Goal: Task Accomplishment & Management: Use online tool/utility

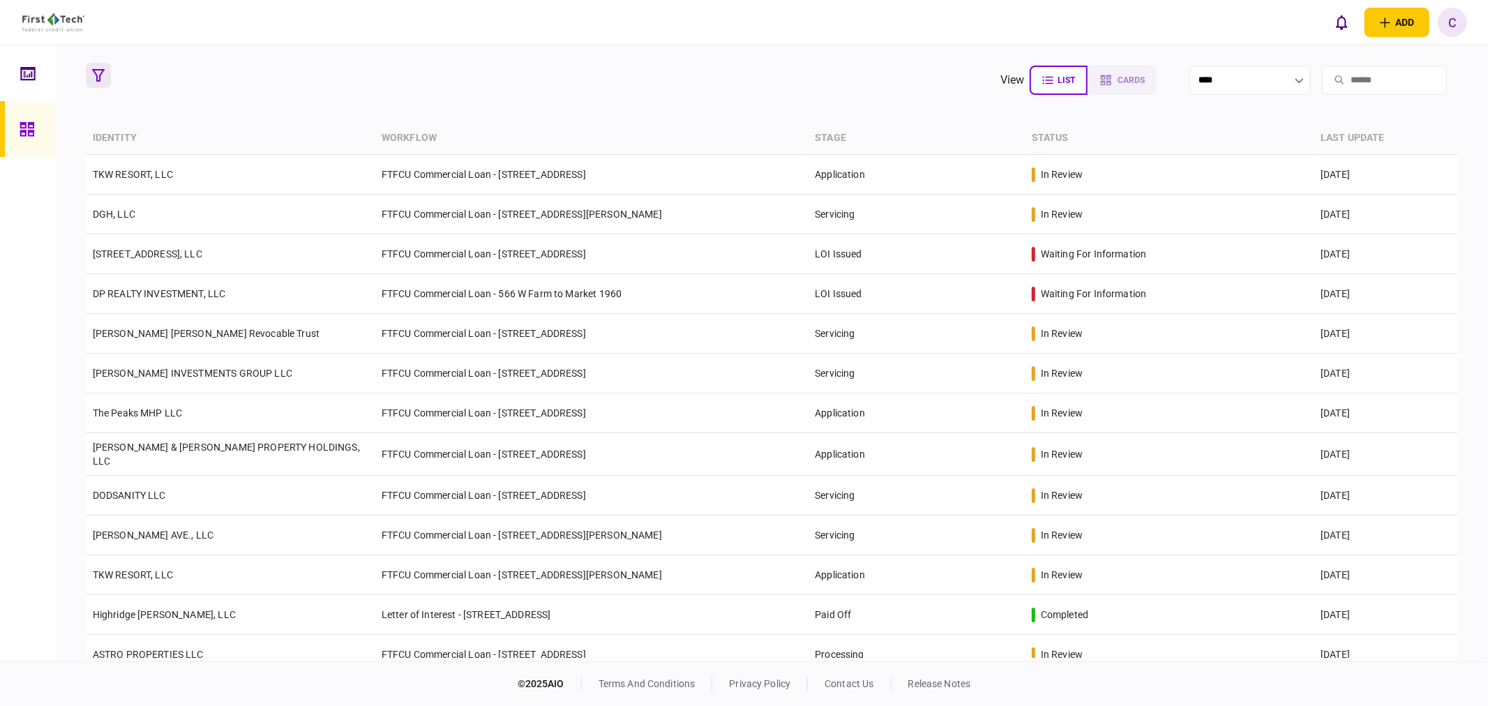
click at [99, 69] on icon "button" at bounding box center [98, 75] width 13 height 13
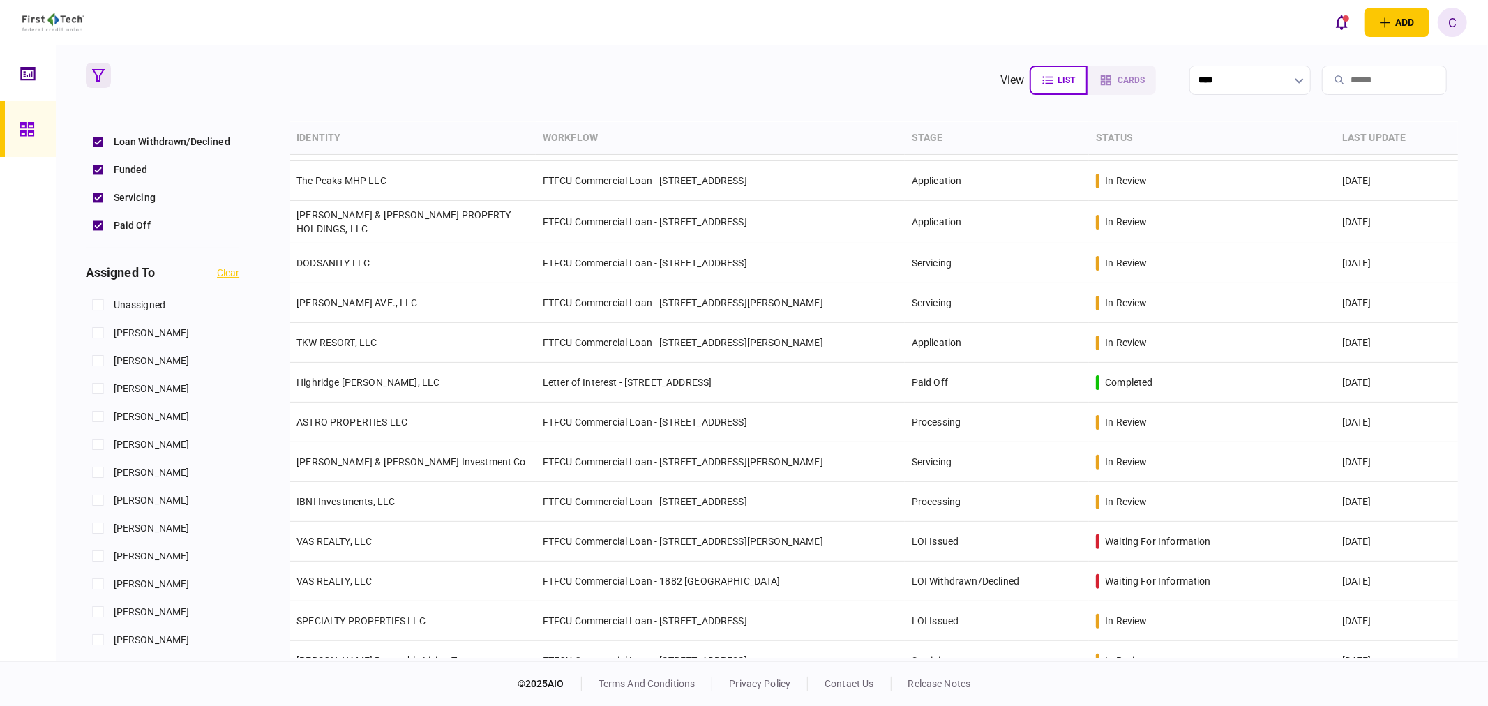
scroll to position [465, 0]
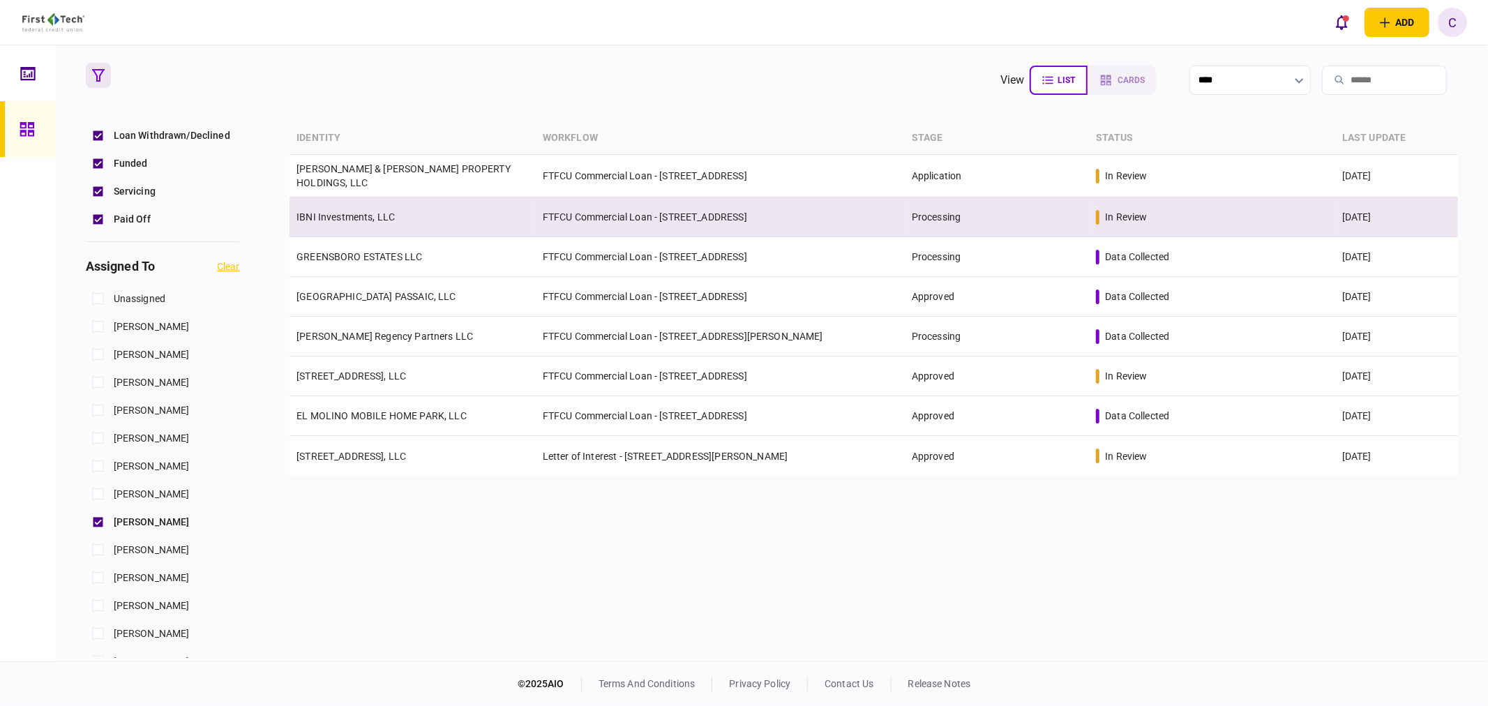
click at [343, 212] on link "IBNI Investments, LLC" at bounding box center [346, 216] width 98 height 11
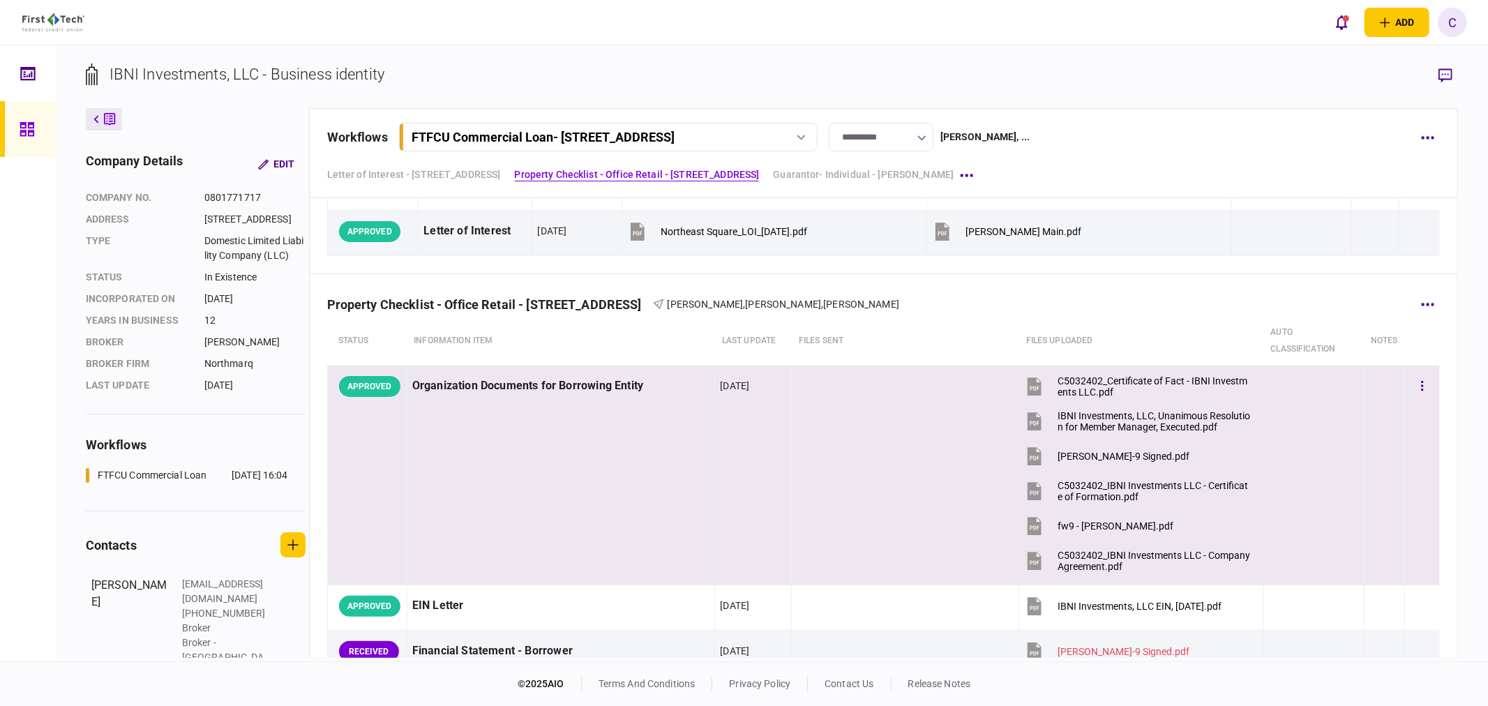
scroll to position [431, 0]
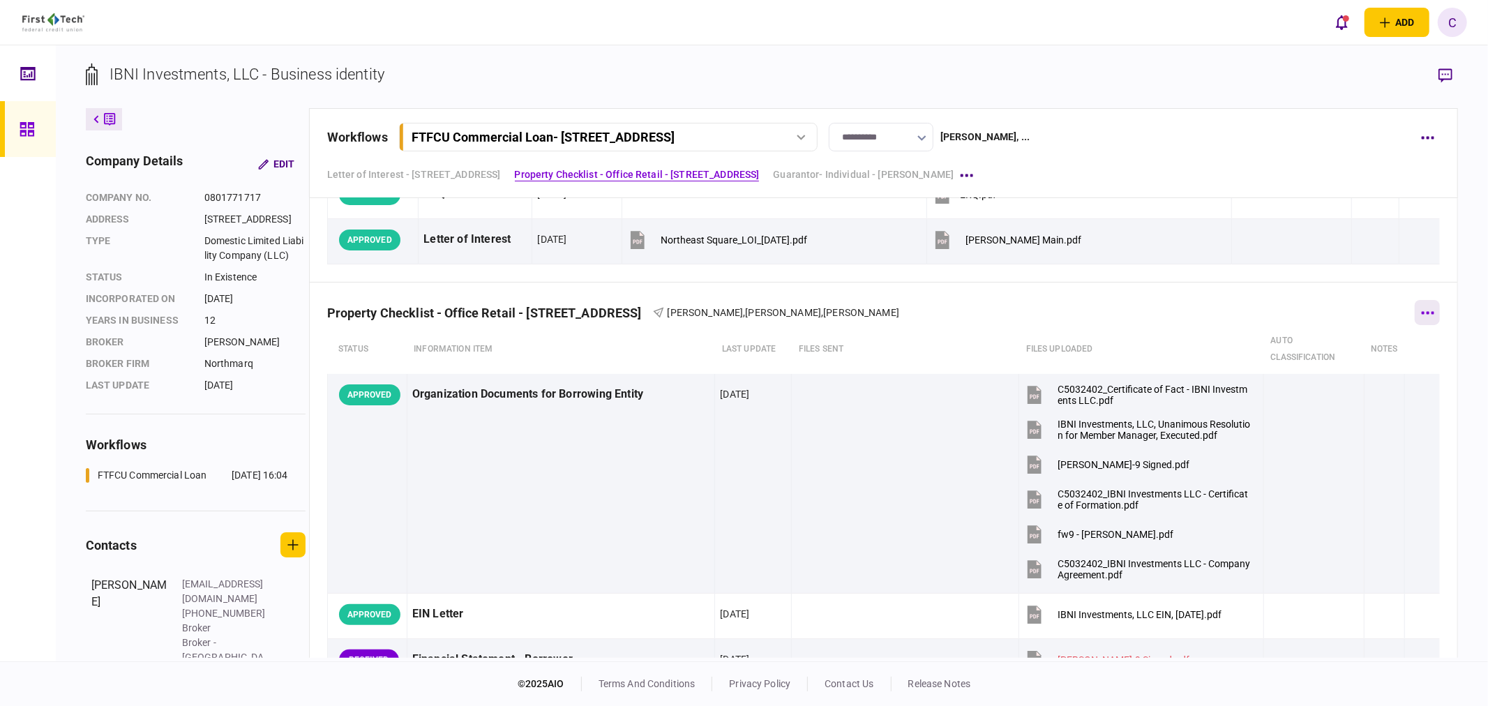
click at [1430, 314] on button "button" at bounding box center [1427, 312] width 25 height 25
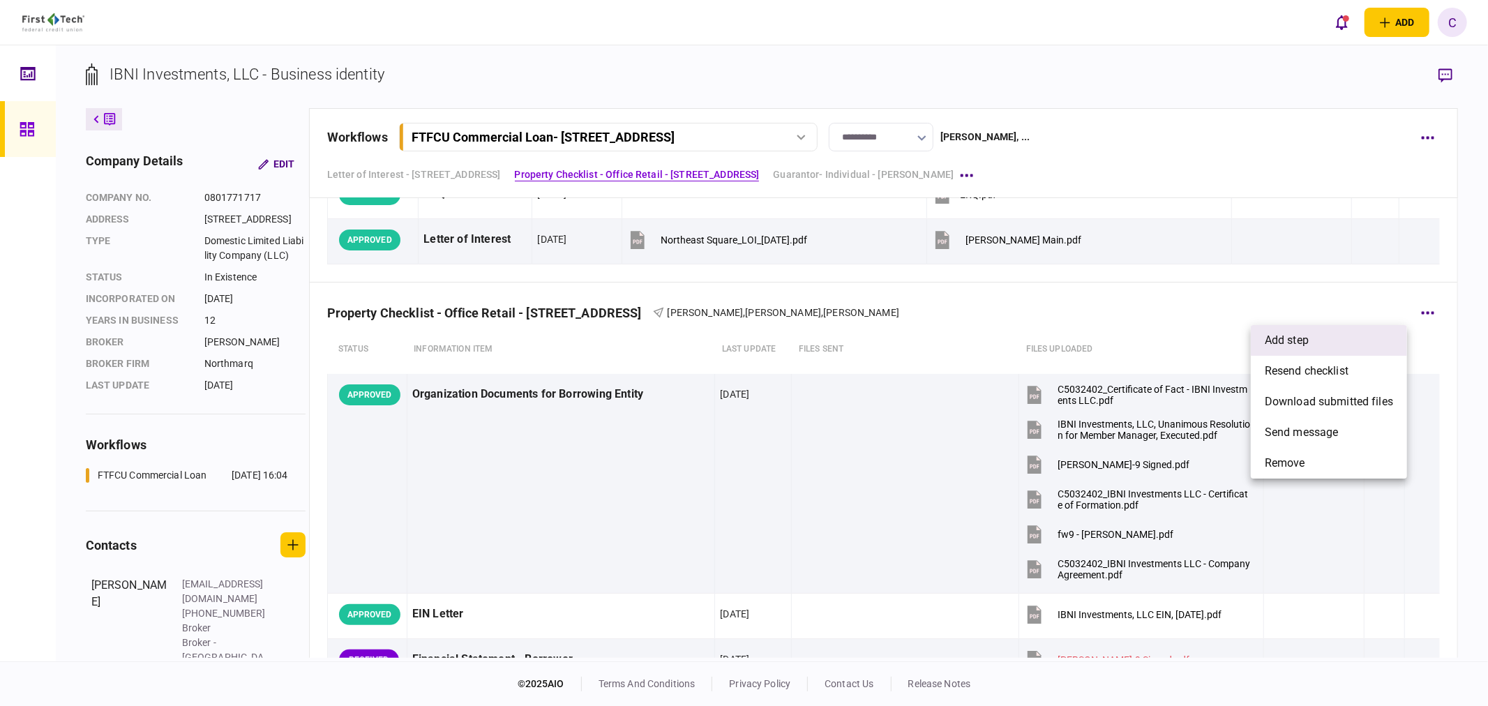
click at [1294, 344] on span "add step" at bounding box center [1287, 340] width 44 height 17
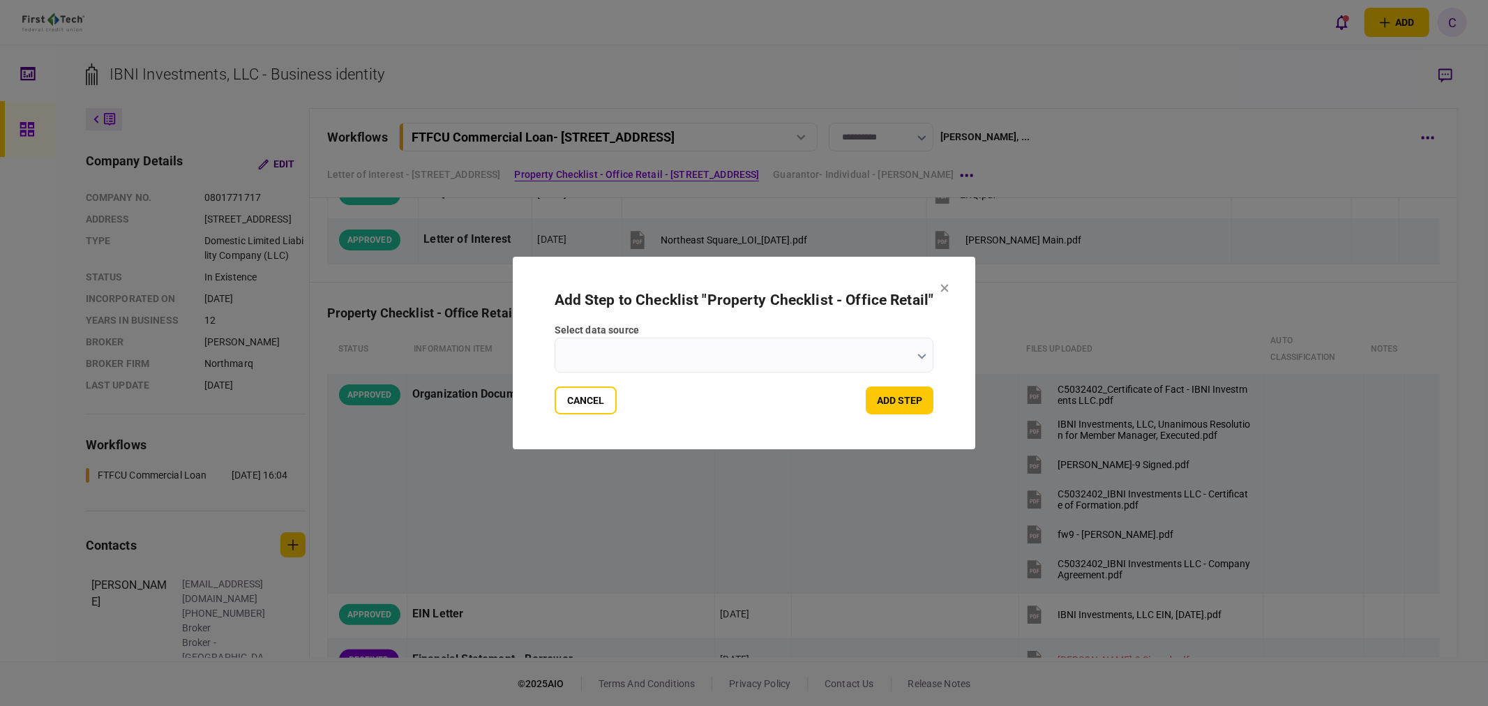
click at [921, 354] on icon "button" at bounding box center [921, 357] width 9 height 6
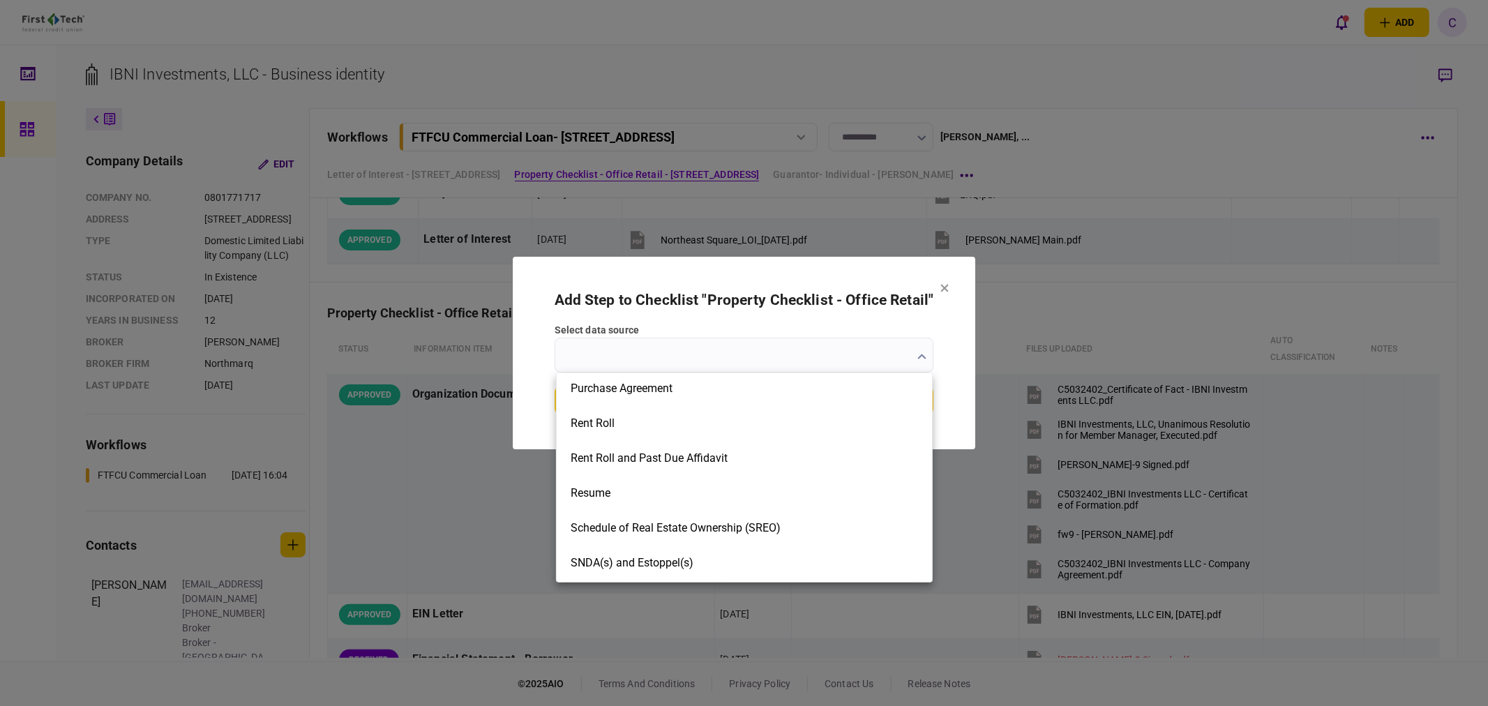
scroll to position [2093, 0]
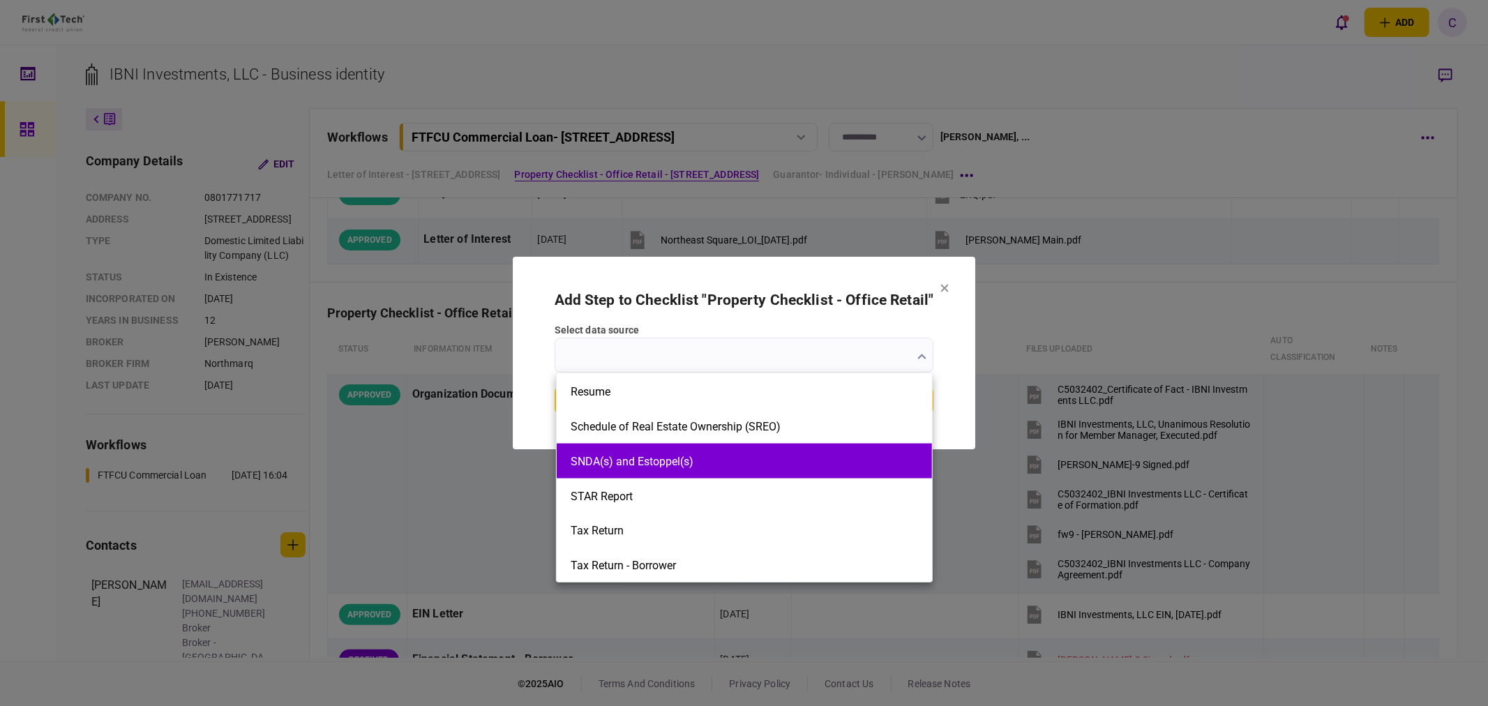
click at [653, 459] on button "SNDA(s) and Estoppel(s)" at bounding box center [744, 461] width 347 height 13
type input "**********"
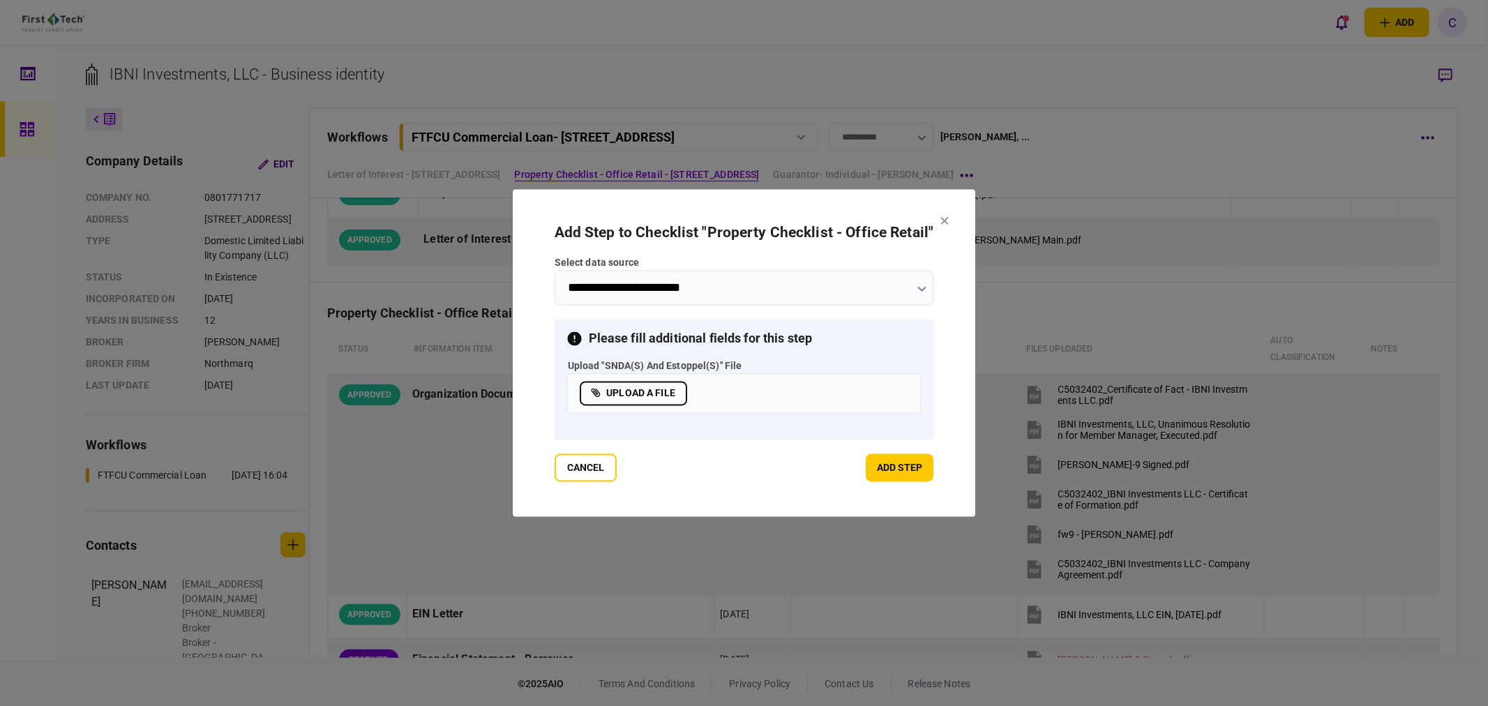
click at [661, 398] on label "upload a file" at bounding box center [633, 394] width 107 height 24
click at [0, 0] on input "upload a file" at bounding box center [0, 0] width 0 height 0
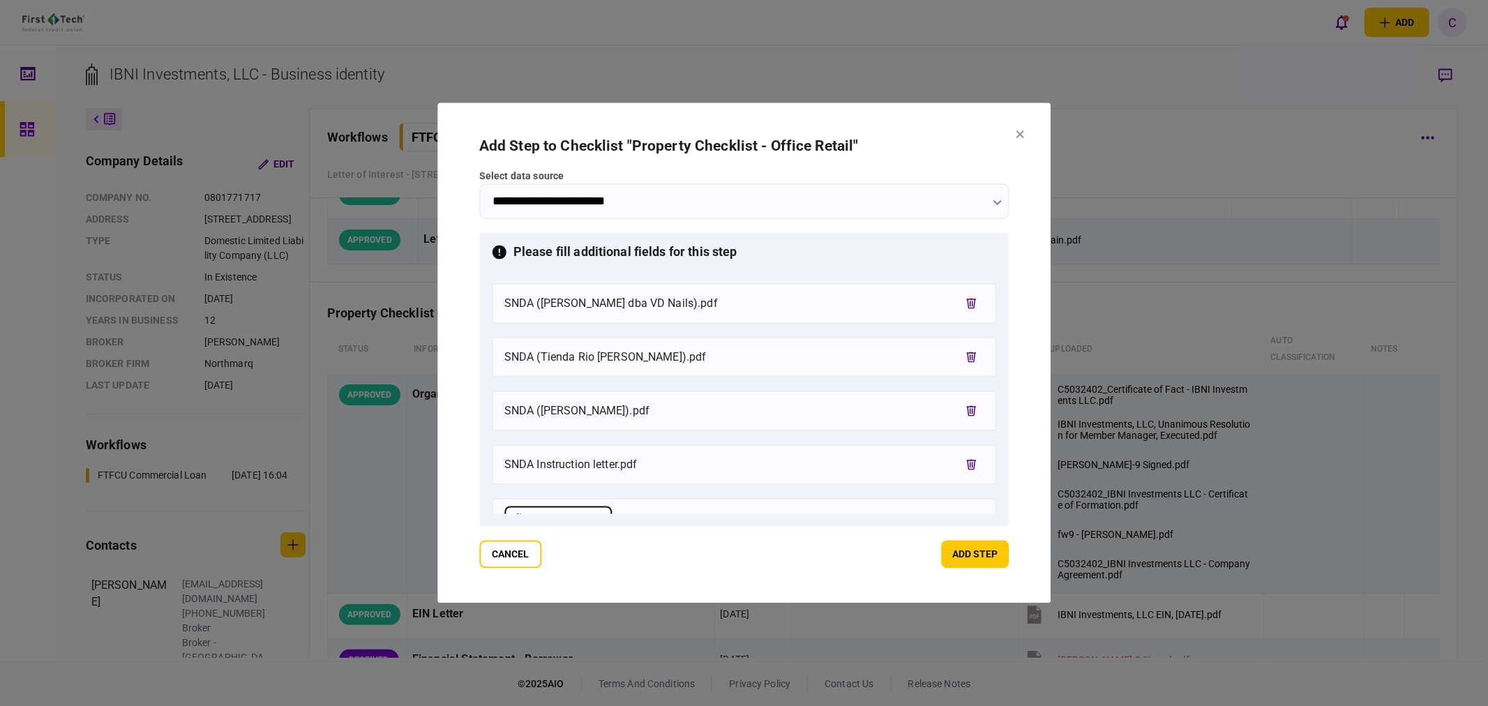
scroll to position [1707, 0]
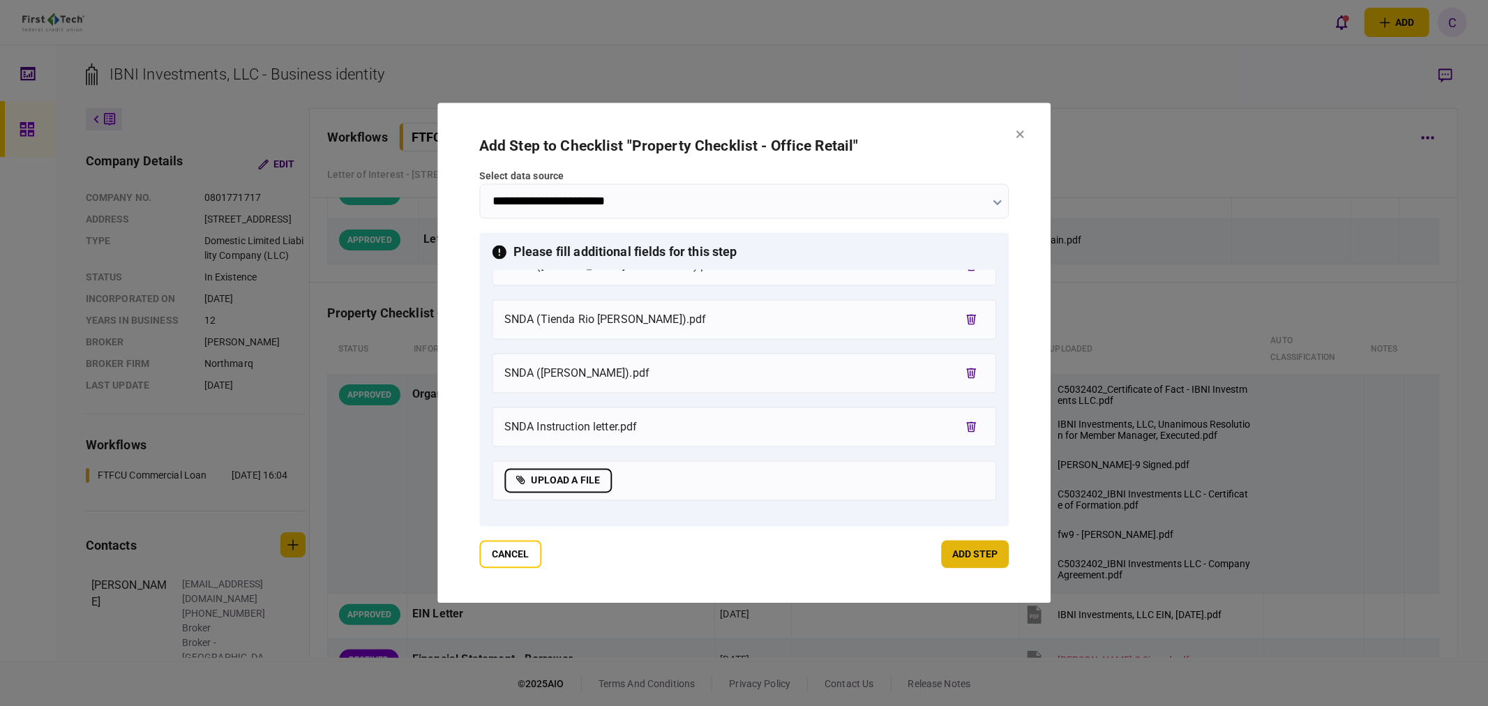
click at [943, 558] on button "add step" at bounding box center [975, 555] width 68 height 28
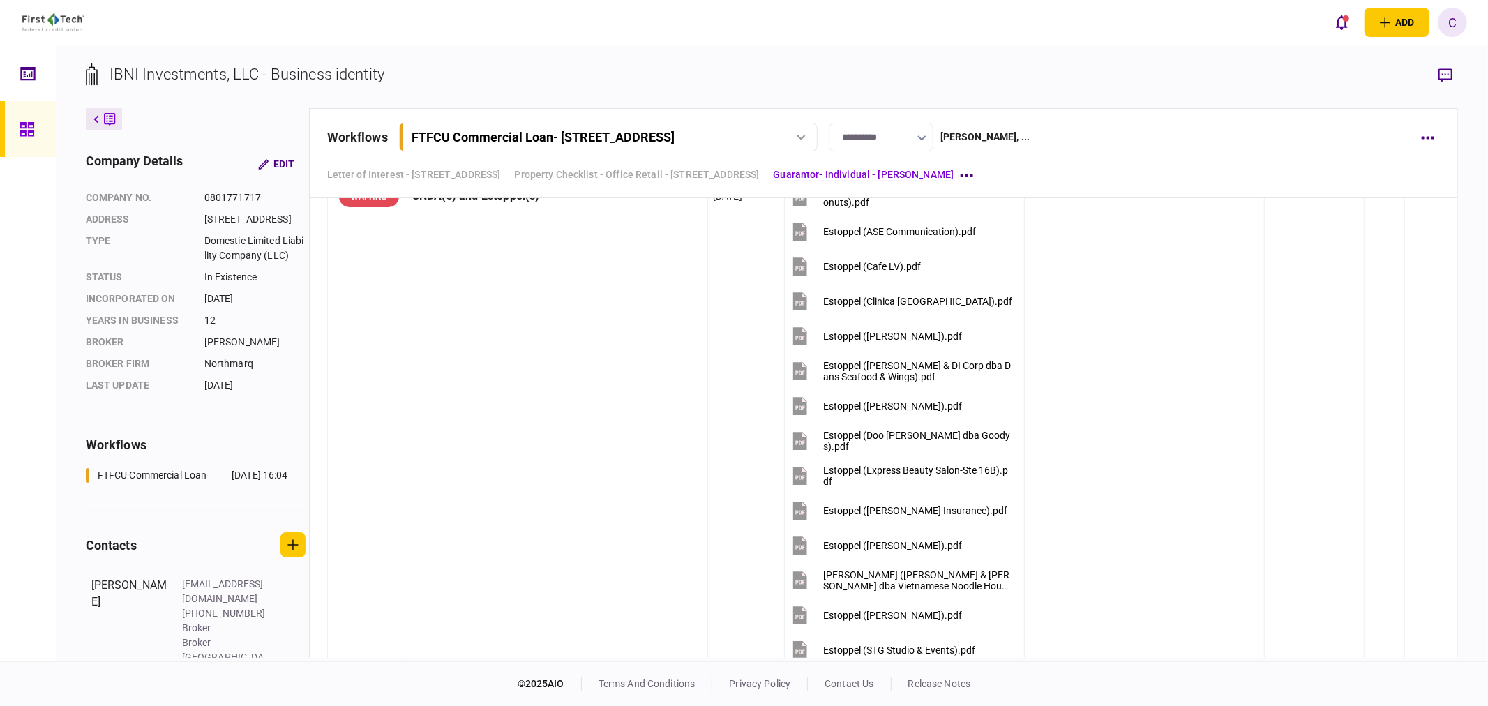
scroll to position [2137, 0]
